Goal: Task Accomplishment & Management: Manage account settings

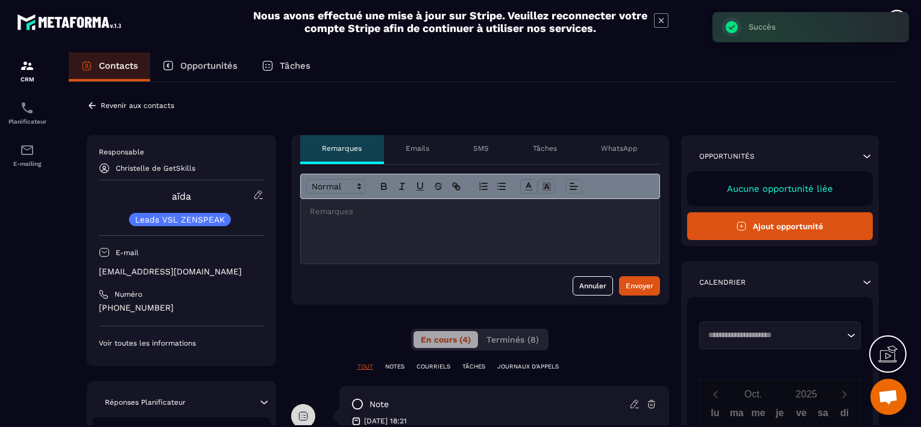
click at [92, 104] on icon at bounding box center [92, 105] width 11 height 11
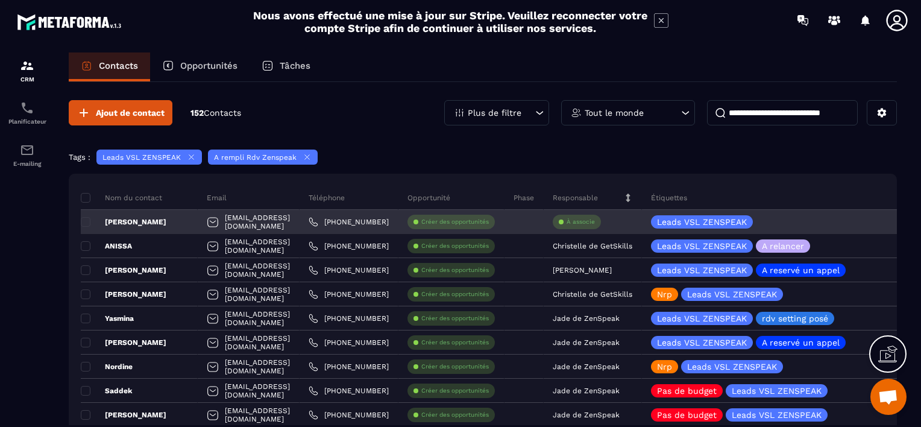
click at [595, 220] on p "À associe" at bounding box center [581, 222] width 28 height 8
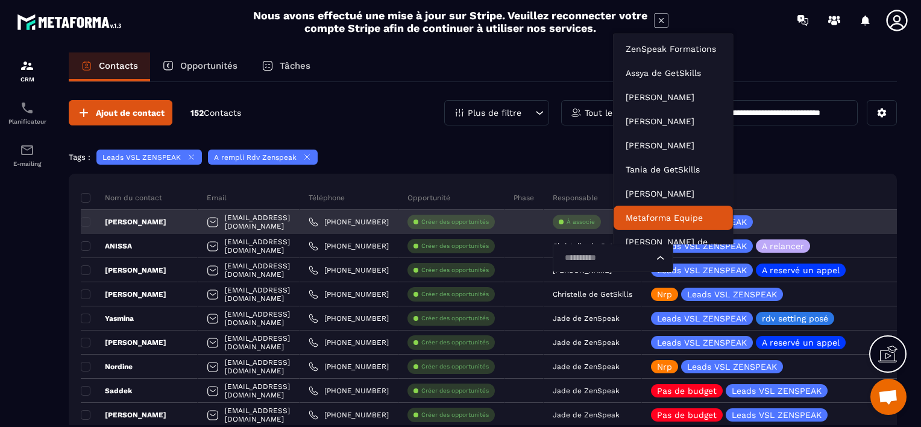
scroll to position [9, 0]
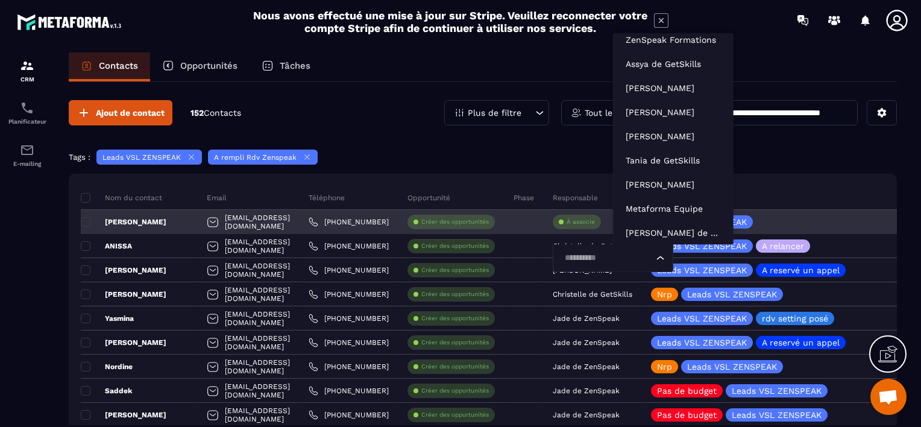
click at [630, 256] on input "Search for option" at bounding box center [607, 257] width 93 height 13
type input "**"
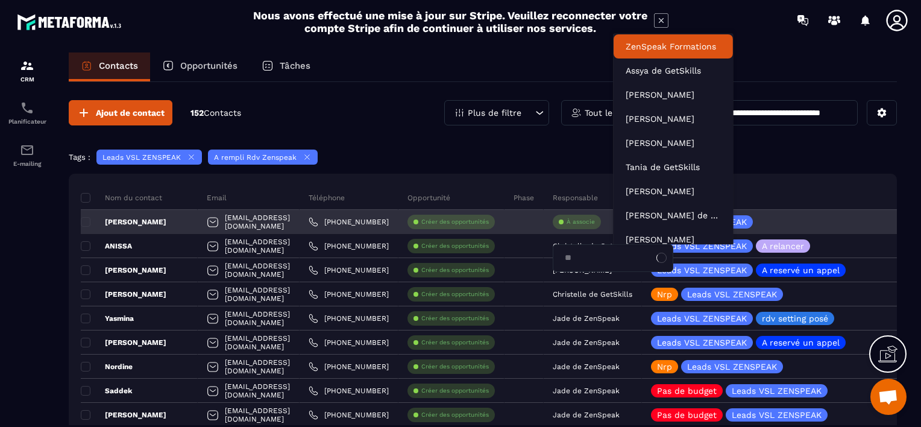
scroll to position [0, 0]
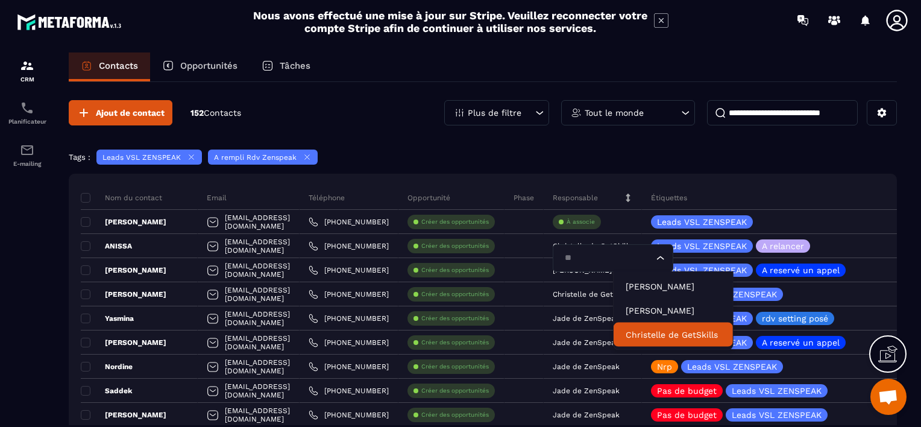
click at [651, 329] on p "Christelle de GetSkills" at bounding box center [673, 335] width 95 height 12
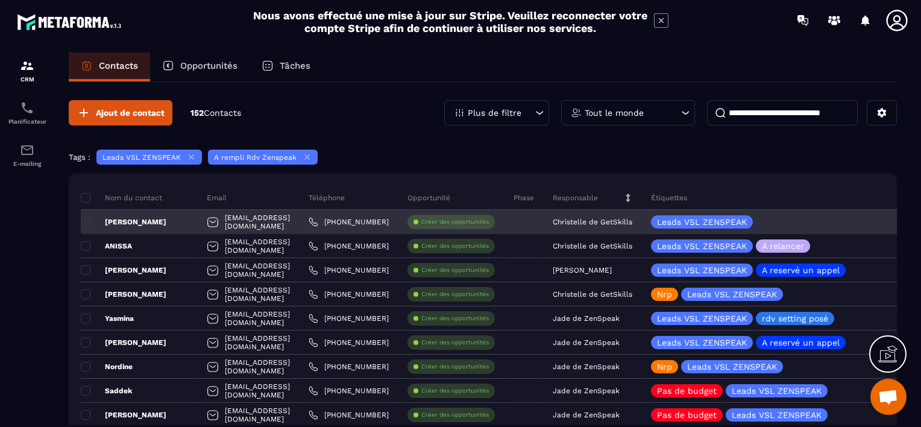
click at [170, 217] on div "[PERSON_NAME]" at bounding box center [139, 222] width 117 height 24
